Goal: Task Accomplishment & Management: Manage account settings

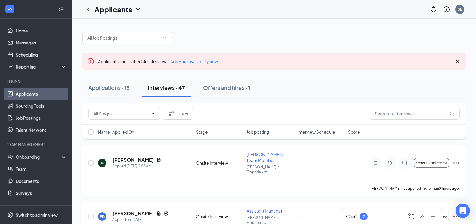
click at [25, 95] on link "Applicants" at bounding box center [41, 94] width 51 height 12
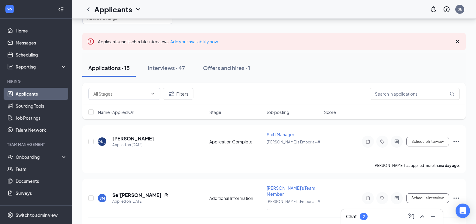
scroll to position [30, 0]
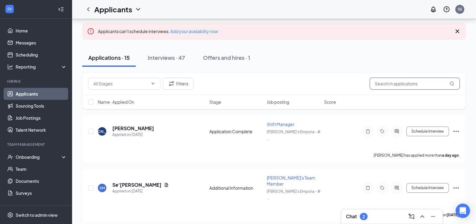
click at [410, 83] on input "text" at bounding box center [415, 83] width 90 height 12
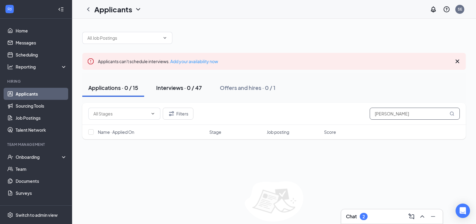
type input "[PERSON_NAME]"
click at [177, 90] on div "Interviews · 0 / 47" at bounding box center [179, 88] width 46 height 8
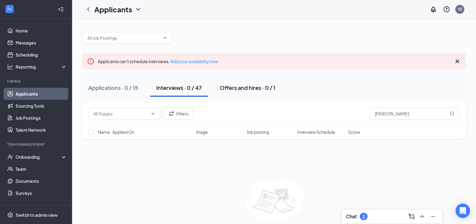
click at [224, 91] on div "Offers and hires · 0 / 1" at bounding box center [248, 88] width 56 height 8
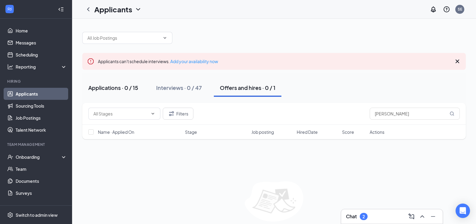
click at [110, 89] on div "Applications · 0 / 15" at bounding box center [113, 88] width 50 height 8
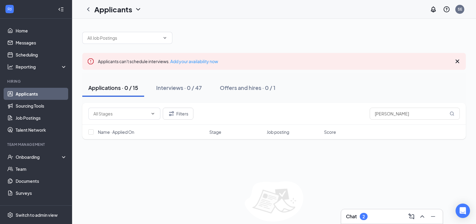
click at [270, 180] on div "Filters [PERSON_NAME] Name · Applied On Stage Job posting Score No applicants f…" at bounding box center [273, 171] width 383 height 137
click at [101, 38] on input "text" at bounding box center [123, 38] width 73 height 7
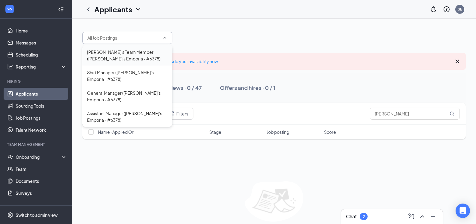
click at [119, 57] on div "[PERSON_NAME]'s Team Member ([PERSON_NAME]'s Emporia - #6378)" at bounding box center [127, 55] width 80 height 13
type input "[PERSON_NAME]'s Team Member ([PERSON_NAME]'s Emporia - #6378)"
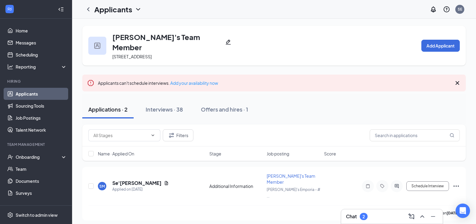
scroll to position [28, 0]
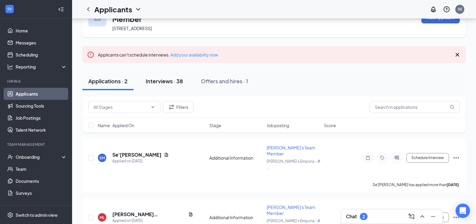
click at [160, 77] on div "Interviews · 38" at bounding box center [164, 81] width 37 height 8
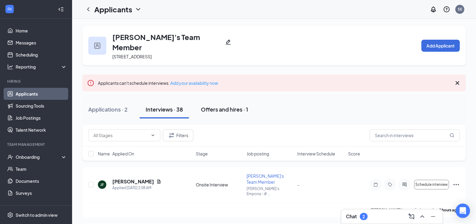
click at [232, 105] on div "Offers and hires · 1" at bounding box center [224, 109] width 47 height 8
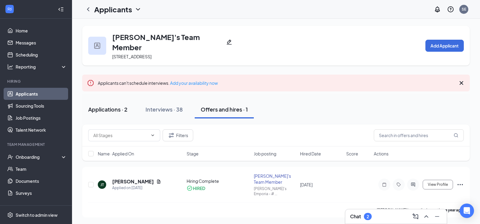
click at [99, 104] on button "Applications · 2" at bounding box center [107, 109] width 51 height 18
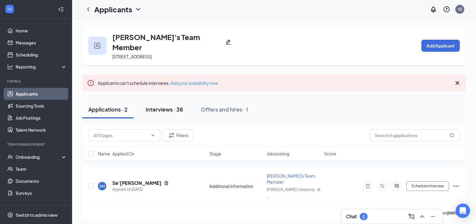
click at [156, 105] on div "Interviews · 38" at bounding box center [164, 109] width 37 height 8
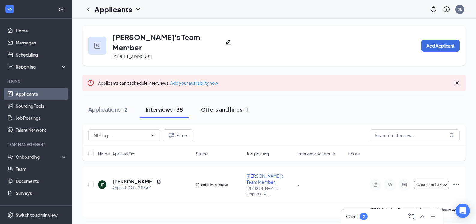
click at [223, 105] on div "Offers and hires · 1" at bounding box center [224, 109] width 47 height 8
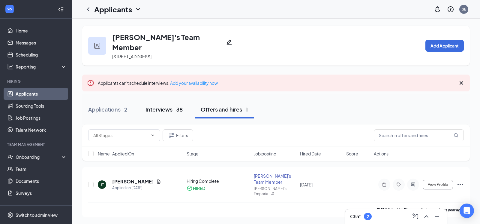
click at [174, 105] on div "Interviews · 38" at bounding box center [164, 109] width 37 height 8
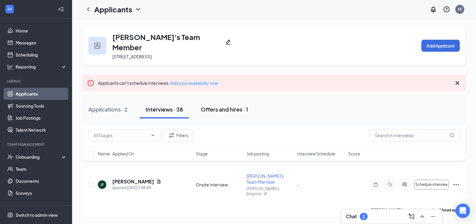
click at [221, 105] on div "Offers and hires · 1" at bounding box center [224, 109] width 47 height 8
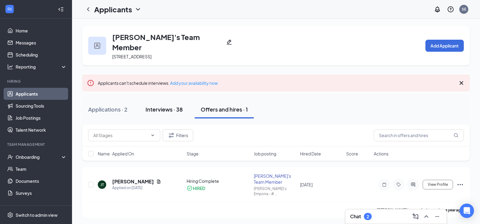
click at [156, 105] on div "Interviews · 38" at bounding box center [164, 109] width 37 height 8
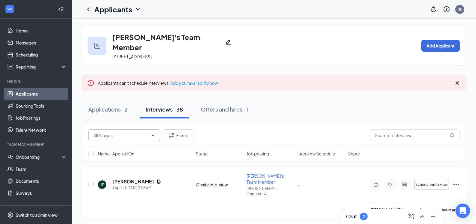
click at [123, 132] on input "text" at bounding box center [120, 135] width 55 height 7
click at [151, 133] on icon "ChevronUp" at bounding box center [152, 135] width 5 height 5
click at [139, 10] on icon "ChevronDown" at bounding box center [138, 9] width 4 height 2
drag, startPoint x: 89, startPoint y: 11, endPoint x: 64, endPoint y: 60, distance: 55.1
click at [88, 11] on icon "ChevronLeft" at bounding box center [88, 9] width 7 height 7
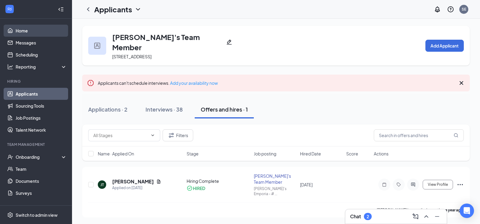
click at [31, 34] on link "Home" at bounding box center [41, 31] width 51 height 12
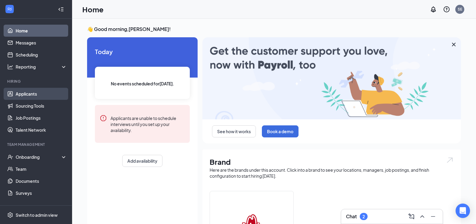
click at [25, 95] on link "Applicants" at bounding box center [41, 94] width 51 height 12
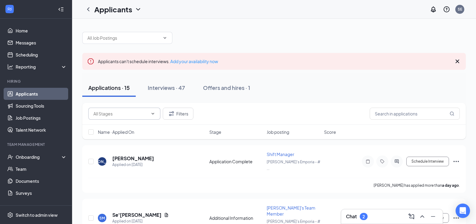
click at [151, 117] on span at bounding box center [124, 114] width 72 height 12
click at [137, 62] on span "Applicants can't schedule interviews. Add your availability now" at bounding box center [158, 61] width 120 height 5
click at [170, 88] on div "Interviews · 47" at bounding box center [166, 88] width 37 height 8
